Goal: Transaction & Acquisition: Obtain resource

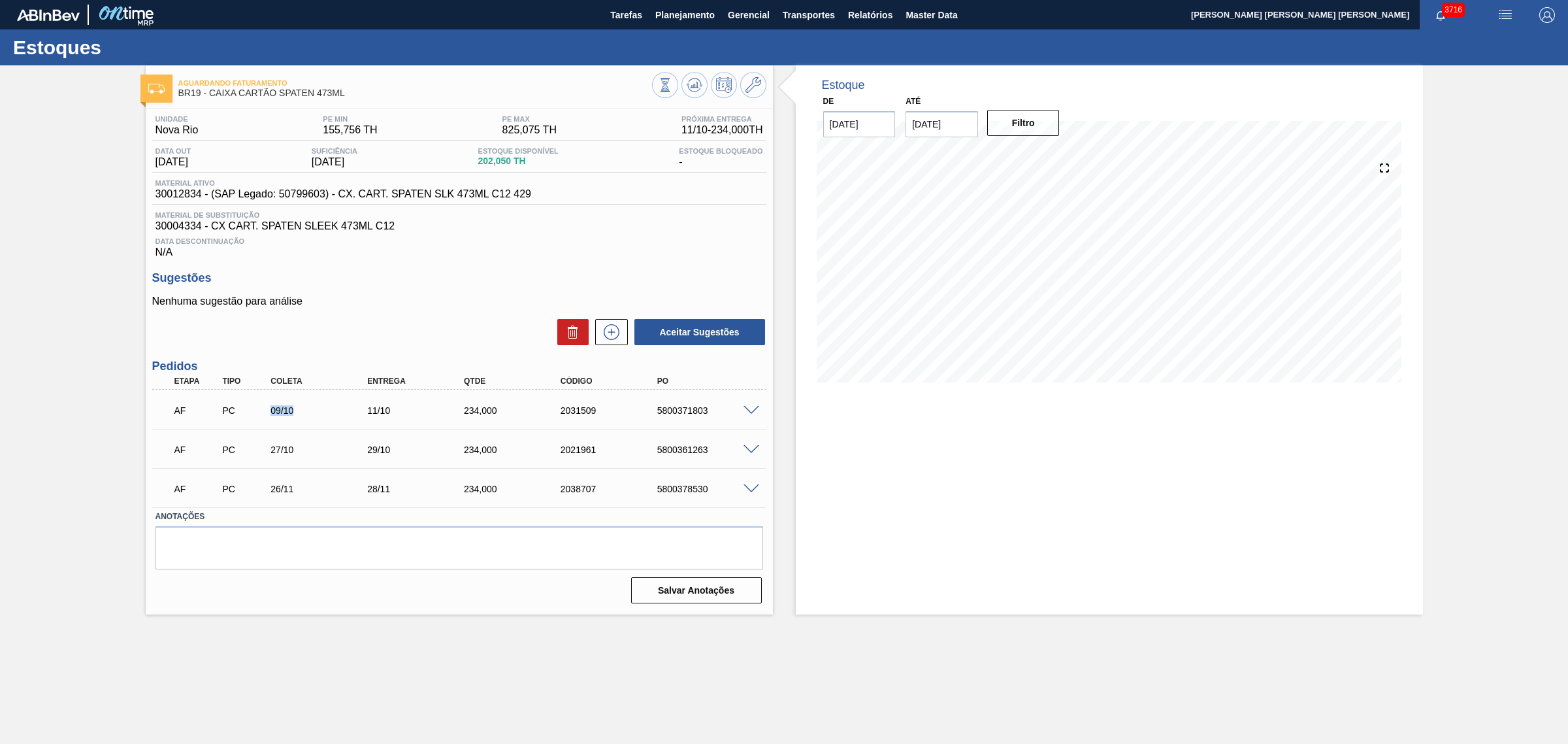
drag, startPoint x: 268, startPoint y: 415, endPoint x: 294, endPoint y: 413, distance: 26.1
click at [294, 413] on div "09/10" at bounding box center [322, 410] width 110 height 10
click at [661, 92] on icon at bounding box center [665, 92] width 9 height 1
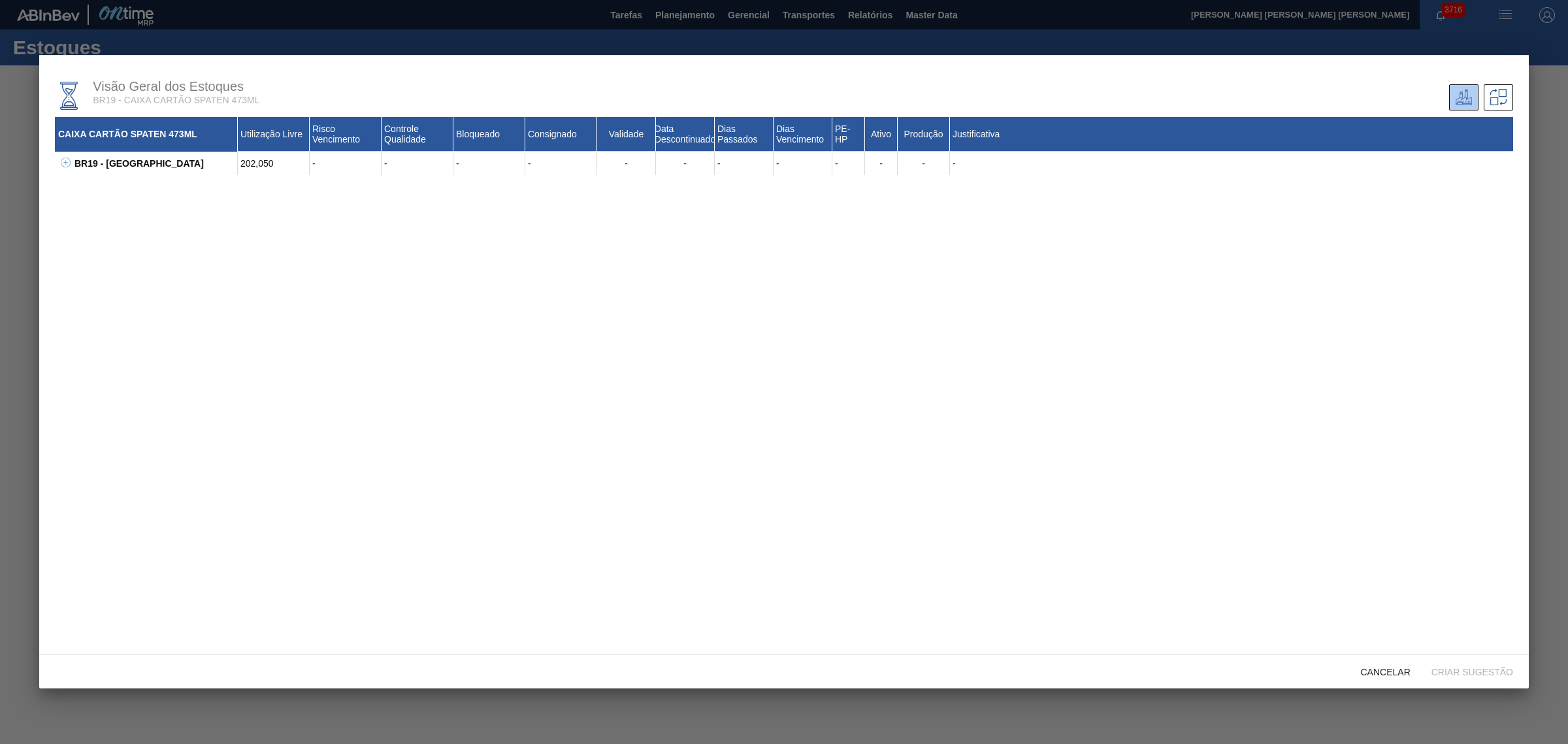
click at [66, 164] on icon at bounding box center [66, 162] width 9 height 10
click at [26, 187] on div at bounding box center [784, 372] width 1568 height 744
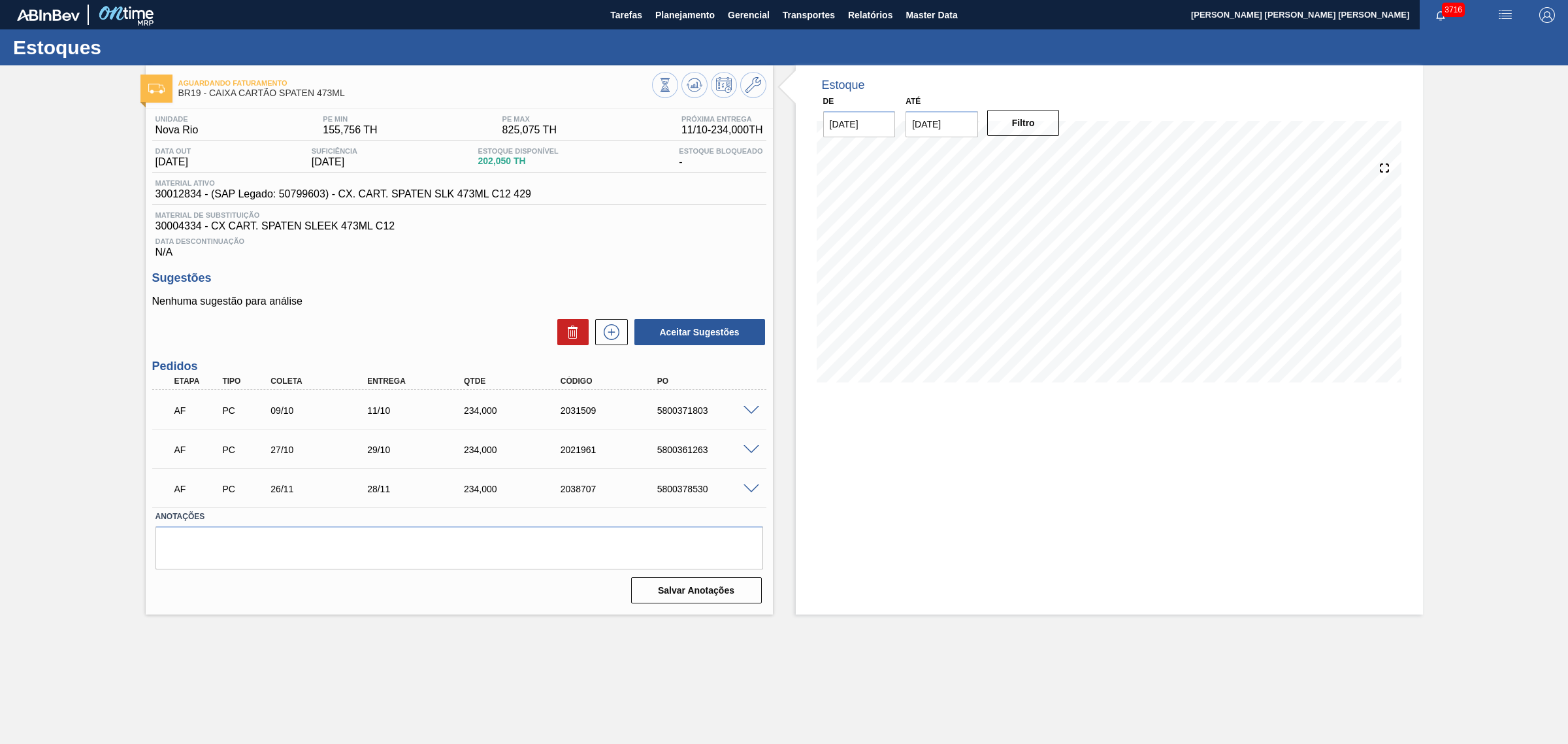
click at [1040, 448] on div "Estoque De 06/10/2025 Até 03/01/2026 Filtro 06/11 Projeção de Estoque 396.971 N…" at bounding box center [1109, 339] width 627 height 549
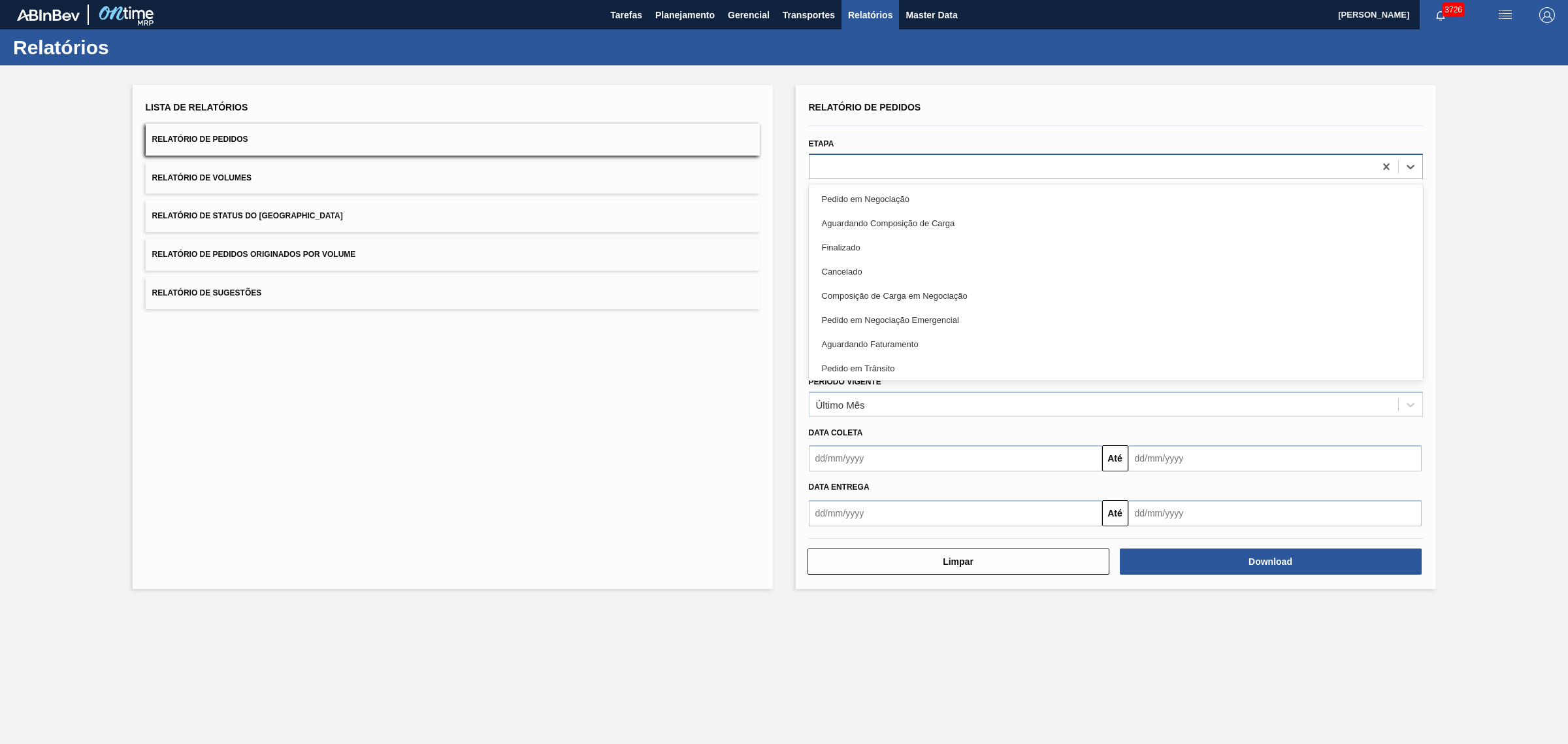
drag, startPoint x: 944, startPoint y: 168, endPoint x: 942, endPoint y: 176, distance: 8.2
click at [943, 168] on div at bounding box center [1092, 166] width 565 height 19
click at [946, 135] on div "Etapa option Pedido em Negociação focused, 1 of 20. 20 results available. Use U…" at bounding box center [1115, 156] width 614 height 44
click at [928, 177] on div at bounding box center [1115, 166] width 614 height 26
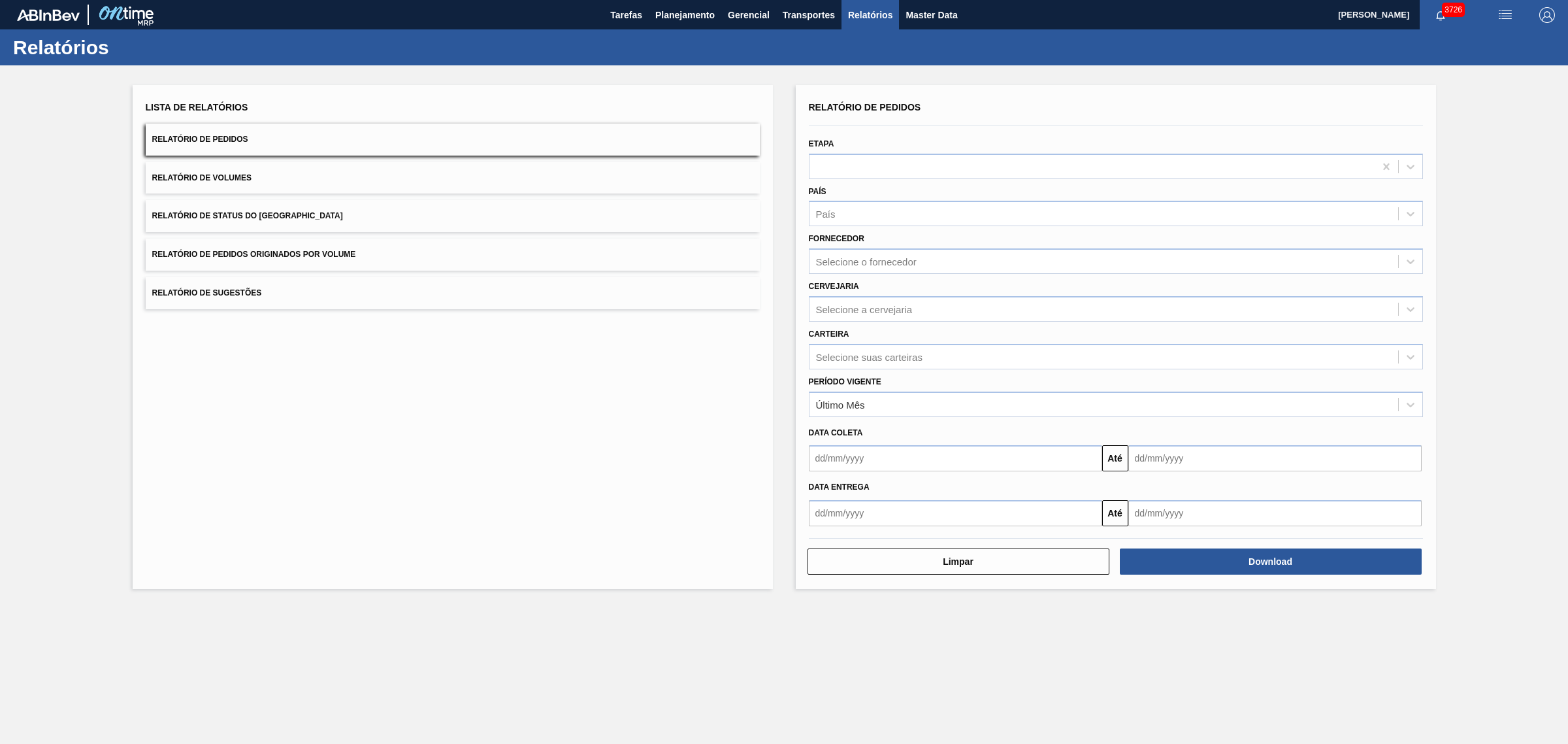
click at [936, 141] on div "Etapa" at bounding box center [1115, 156] width 614 height 44
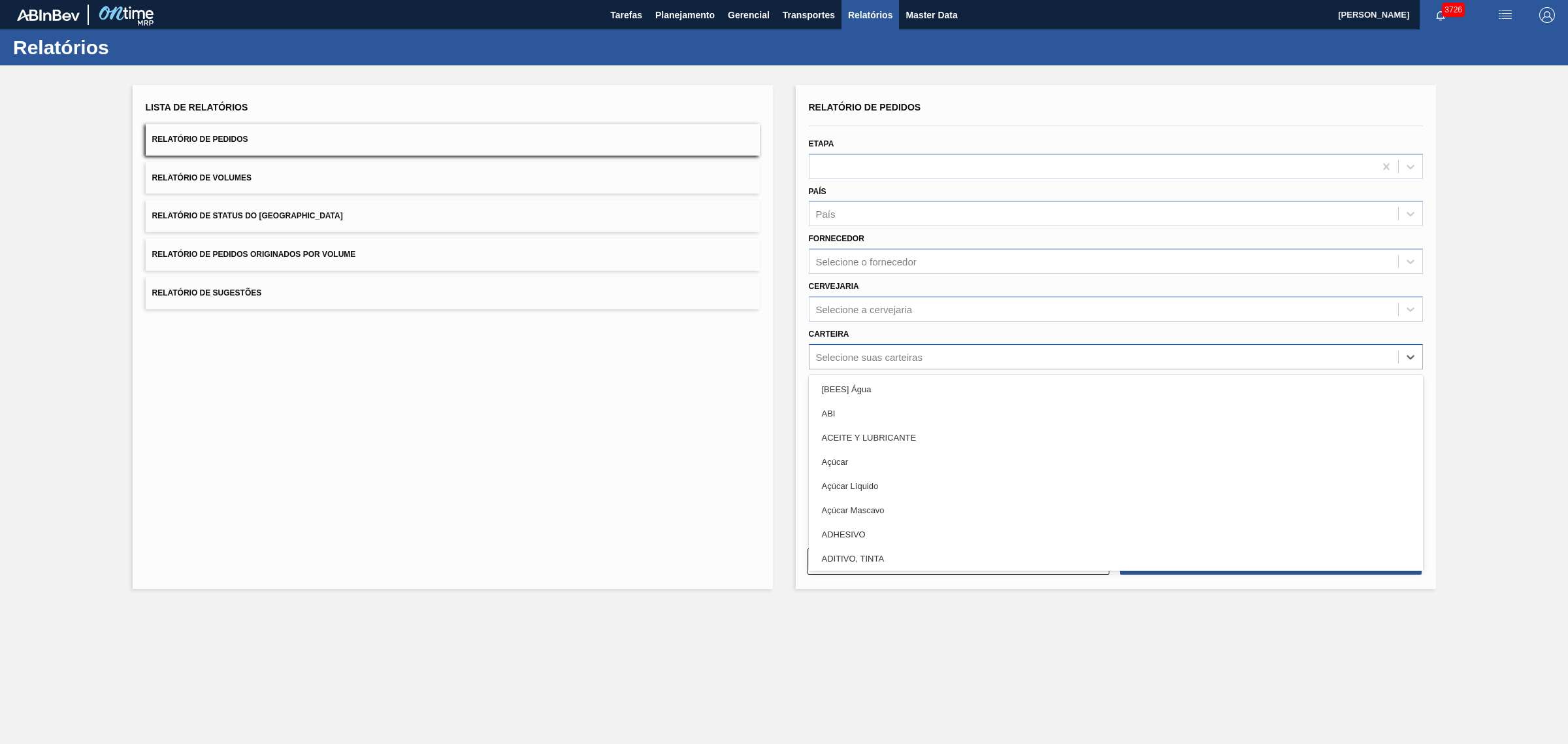
click at [884, 351] on div "Selecione suas carteiras" at bounding box center [869, 356] width 107 height 11
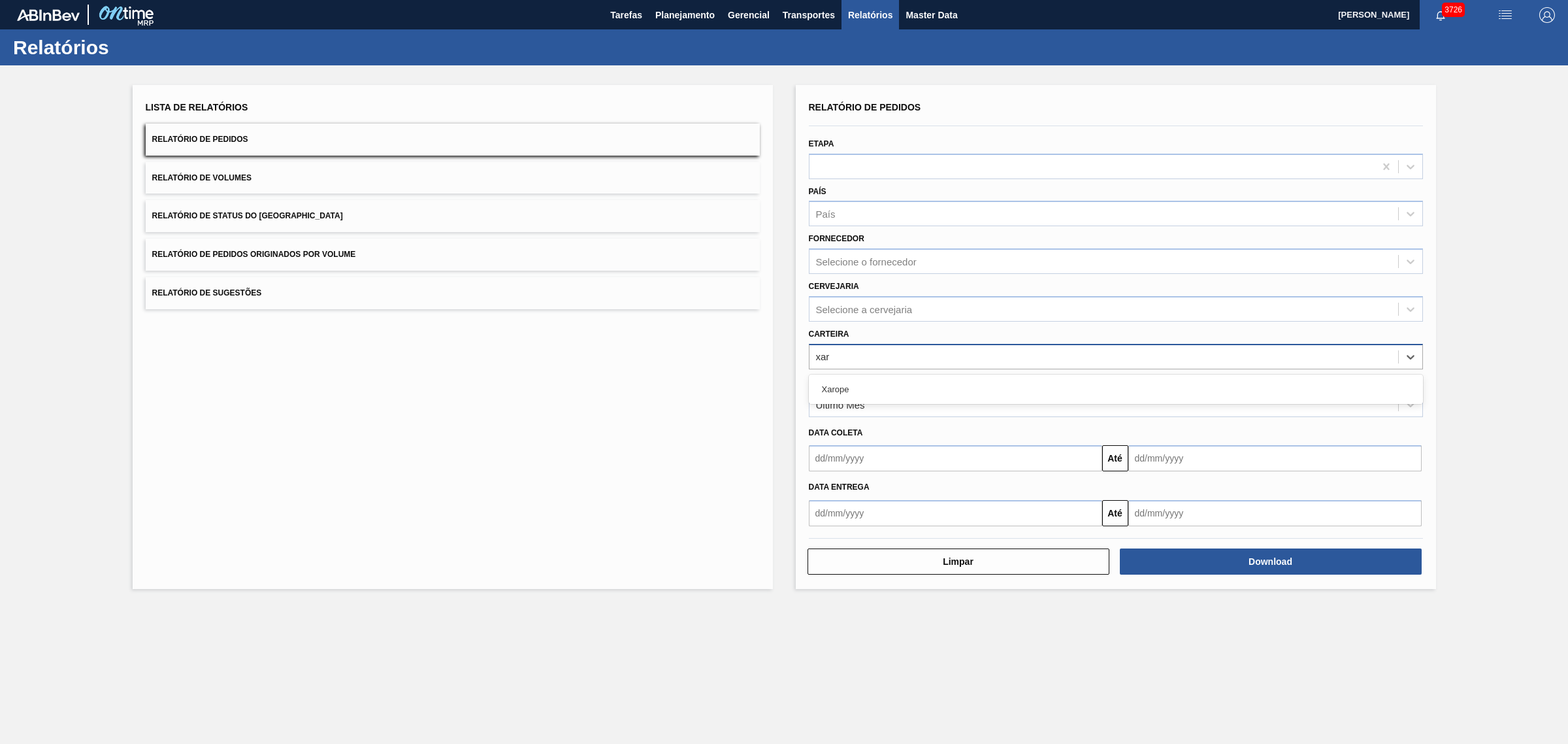
type input "xaro"
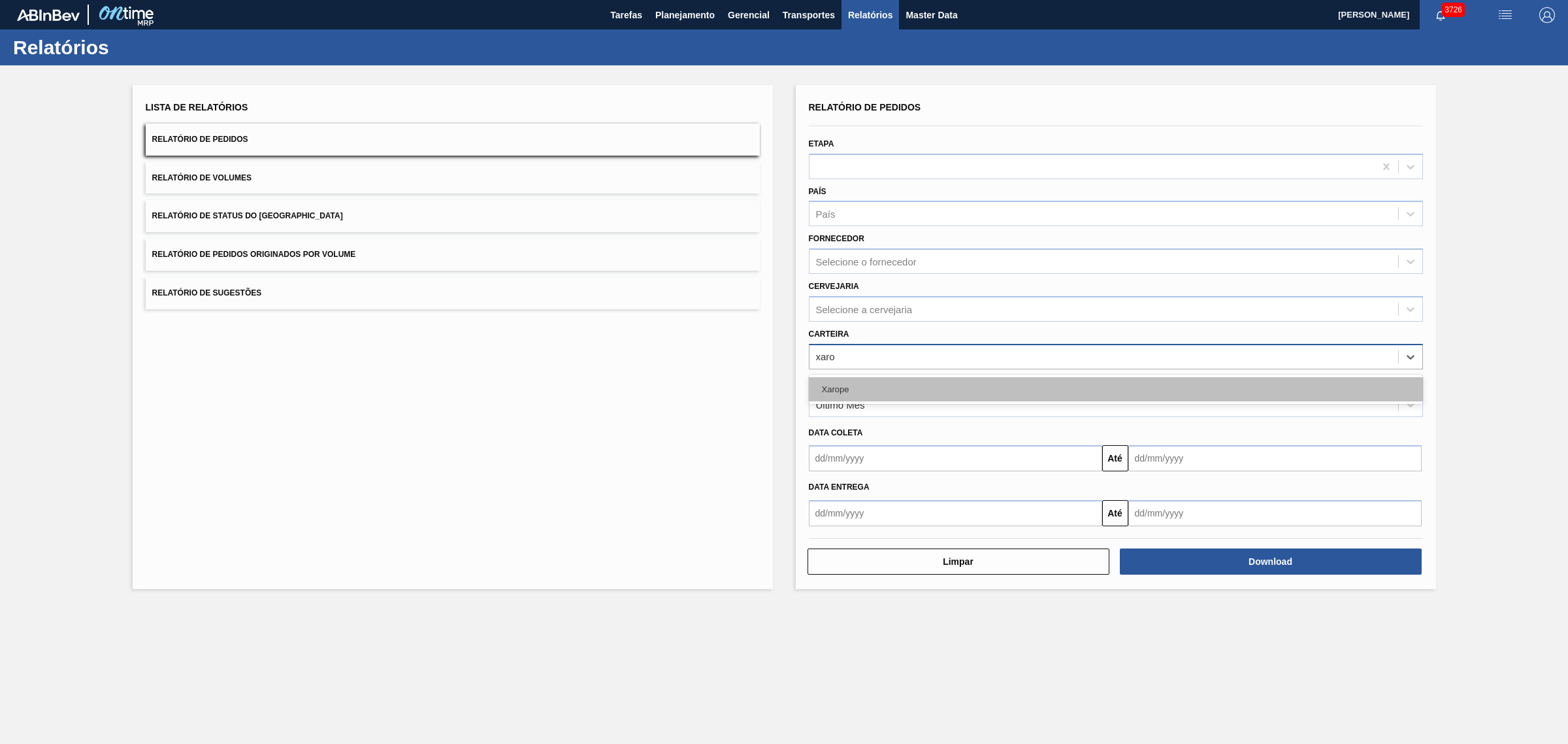
click at [887, 386] on div "Xarope" at bounding box center [1115, 390] width 614 height 24
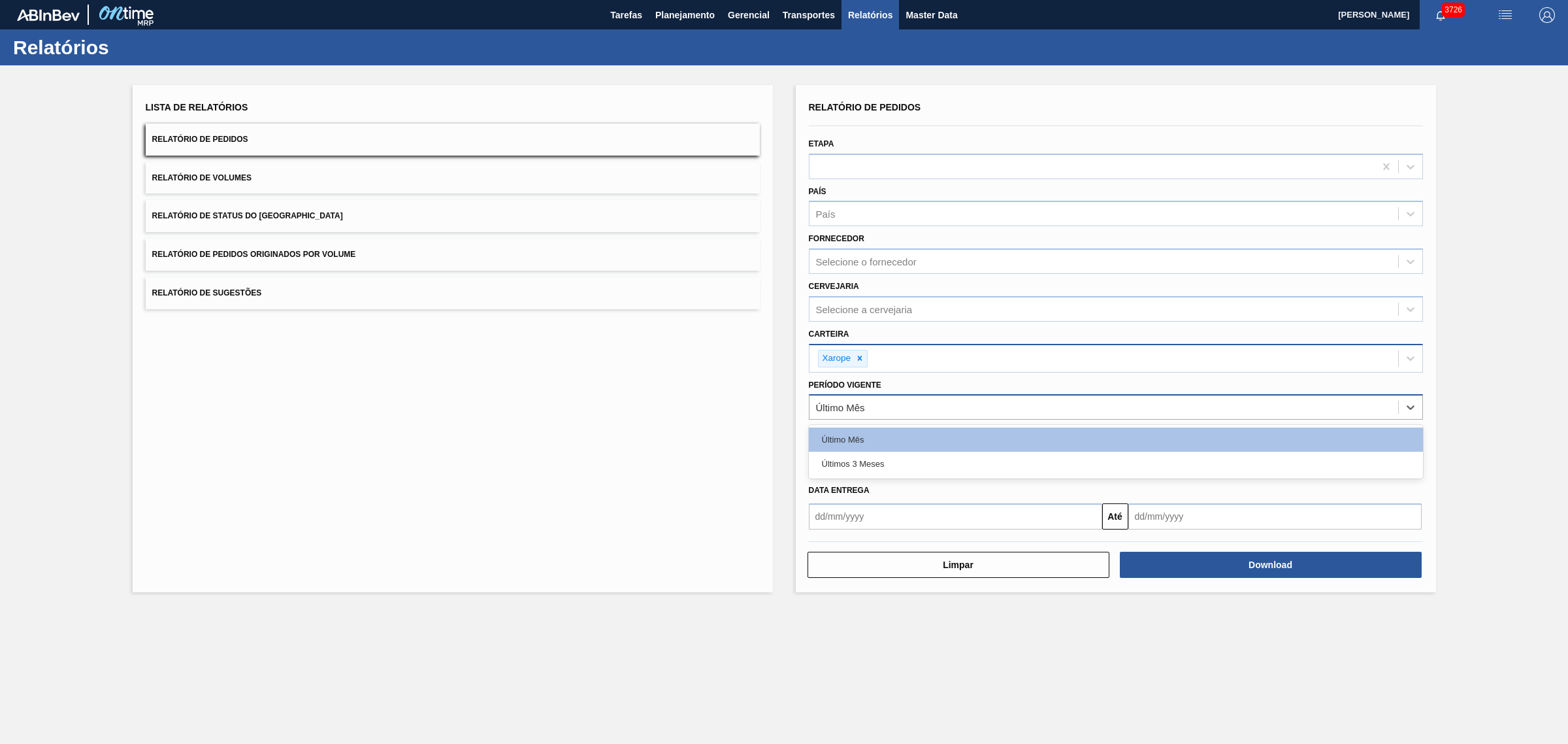
click at [886, 398] on div "Último Mês" at bounding box center [1104, 407] width 589 height 19
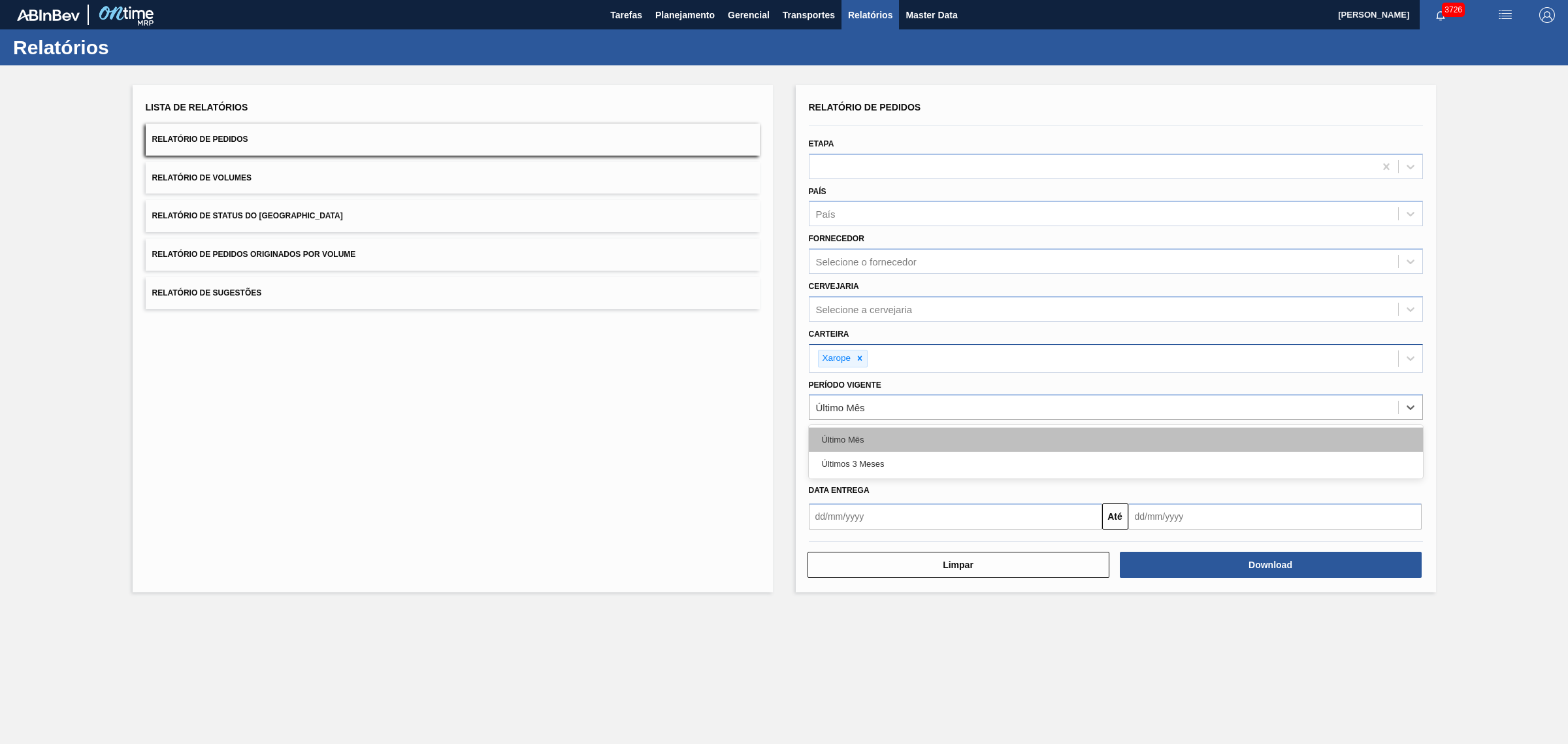
click at [874, 442] on div "Último Mês" at bounding box center [1115, 440] width 614 height 24
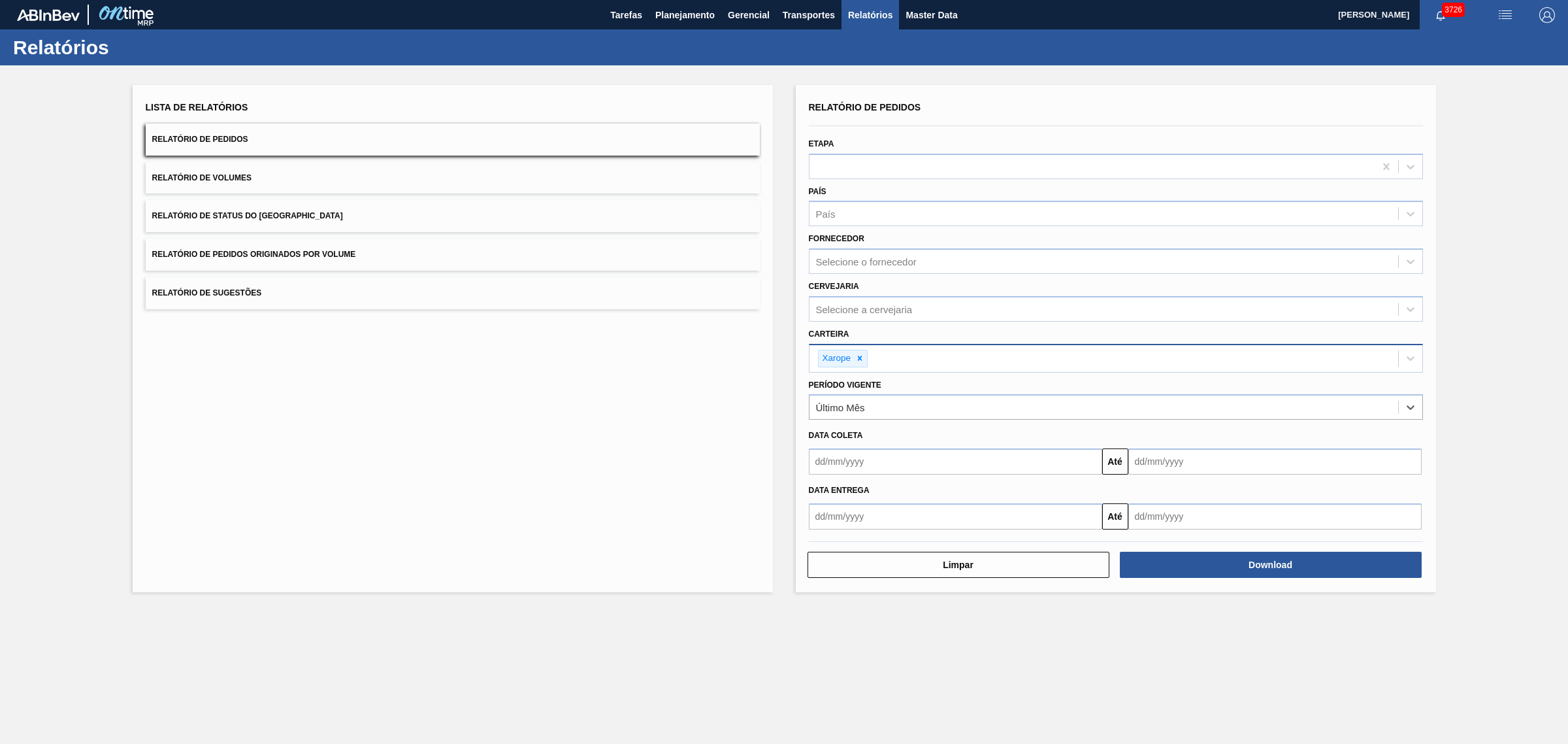
click at [864, 466] on input "text" at bounding box center [955, 462] width 293 height 26
click at [889, 537] on div "1" at bounding box center [887, 535] width 18 height 18
type input "[DATE]"
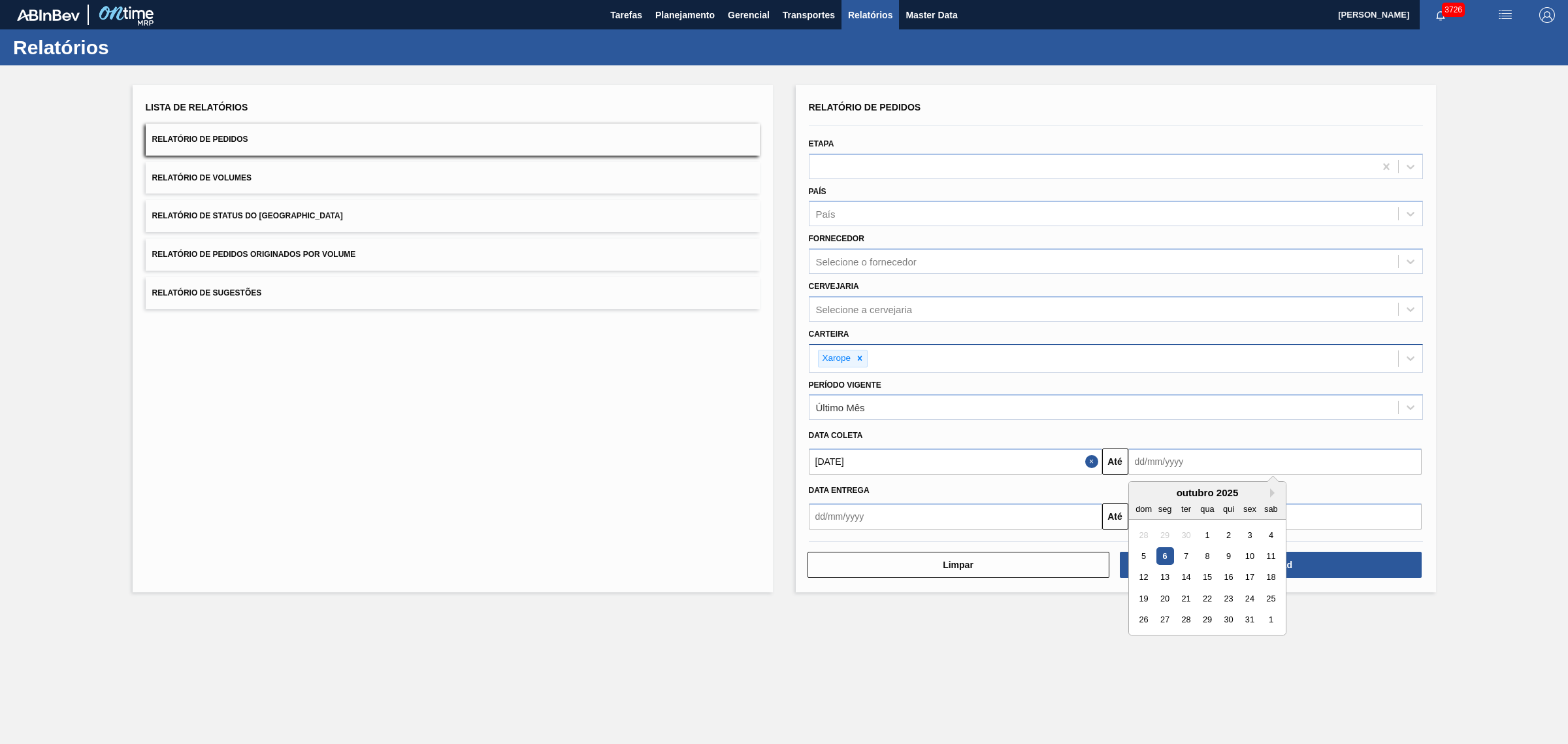
click at [1155, 472] on input "text" at bounding box center [1275, 462] width 293 height 26
click at [1248, 625] on div "31" at bounding box center [1250, 620] width 18 height 18
type input "[DATE]"
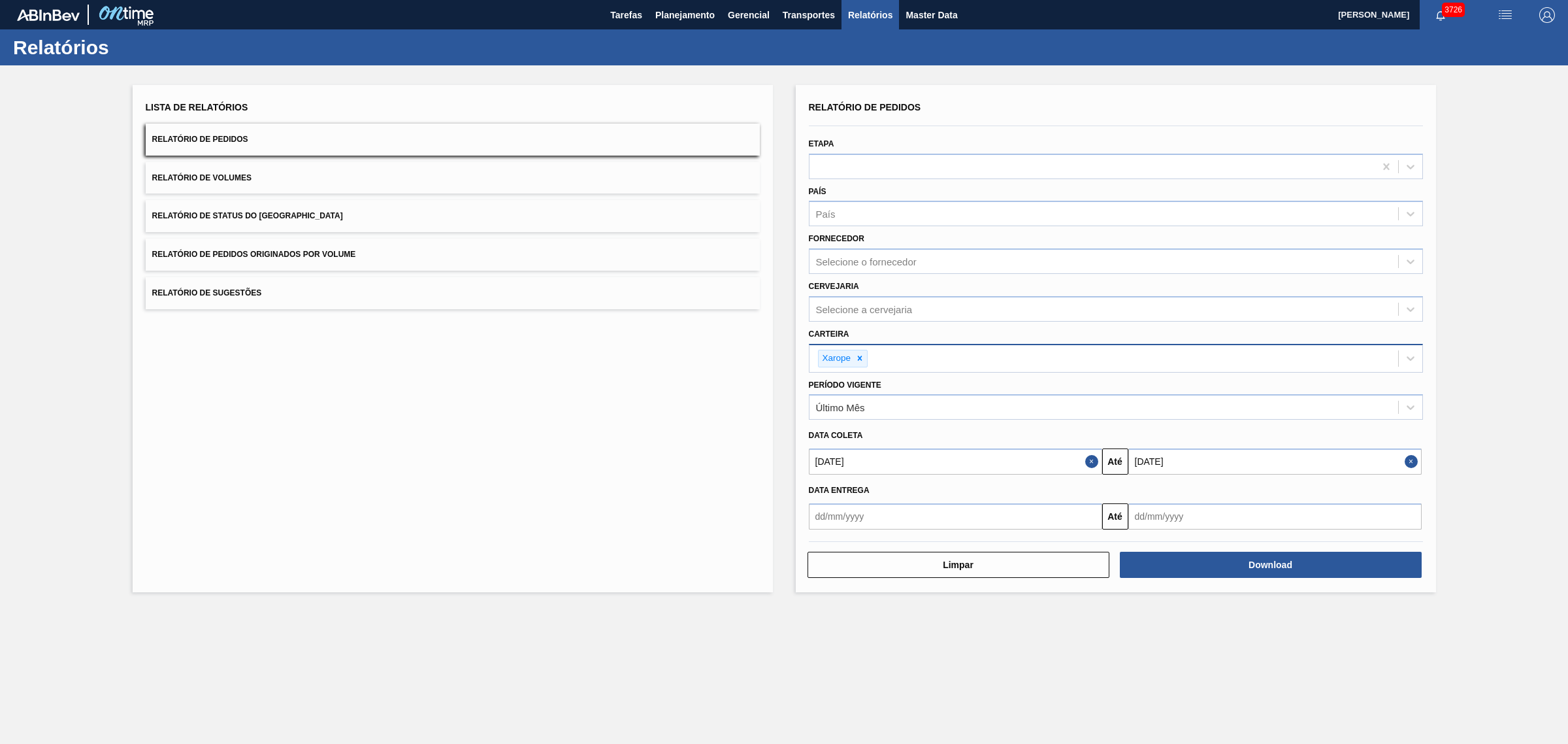
click at [377, 181] on button "Relatório de Volumes" at bounding box center [453, 178] width 614 height 32
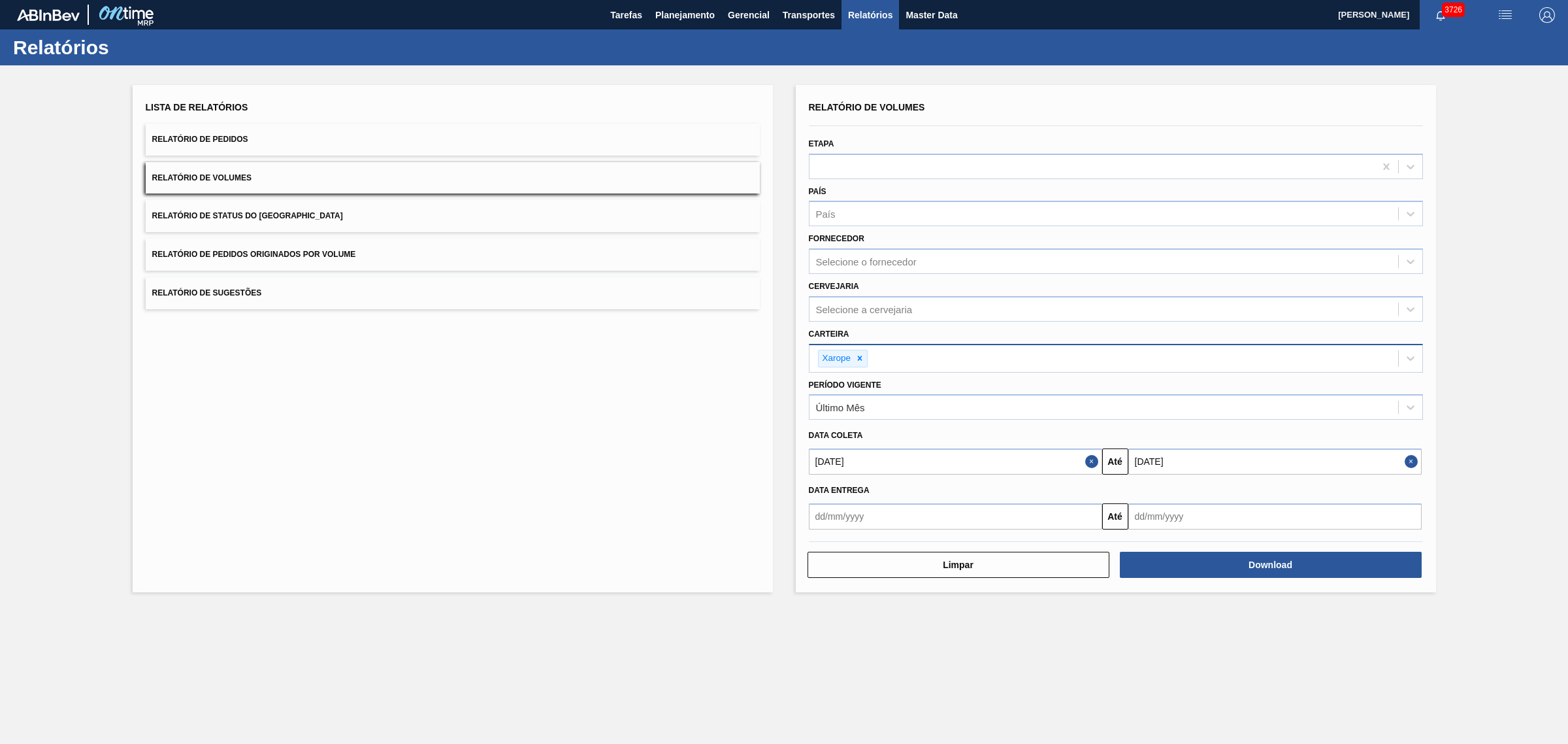
click at [446, 247] on button "Relatório de Pedidos Originados por Volume" at bounding box center [453, 254] width 614 height 32
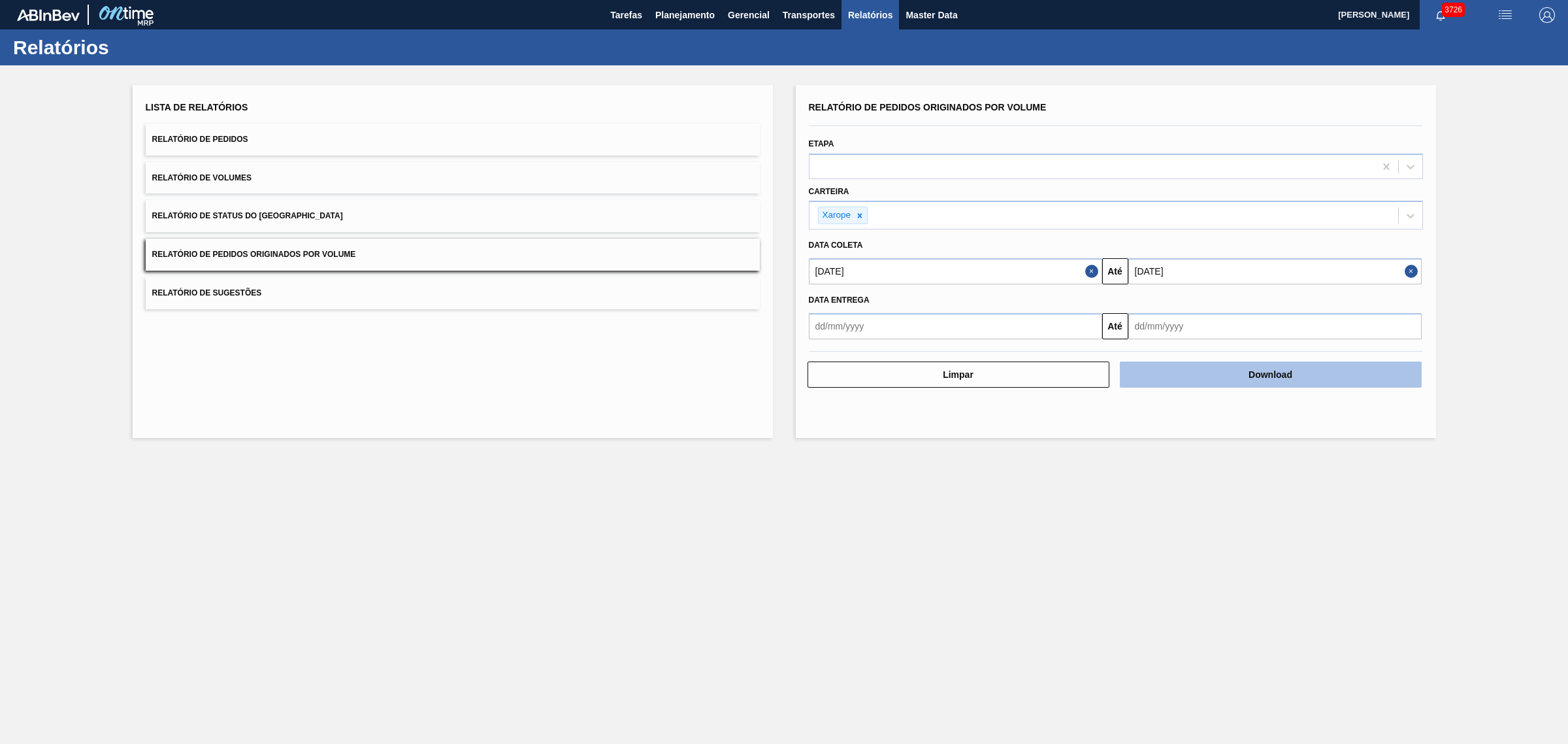
click at [1219, 379] on button "Download" at bounding box center [1271, 375] width 302 height 26
